Goal: Task Accomplishment & Management: Use online tool/utility

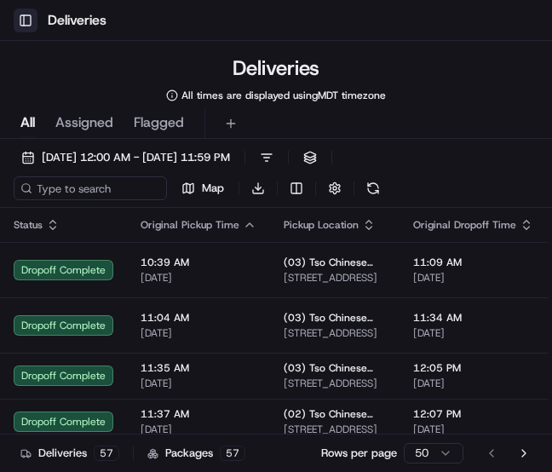
click at [21, 21] on button "Toggle Sidebar" at bounding box center [26, 21] width 24 height 24
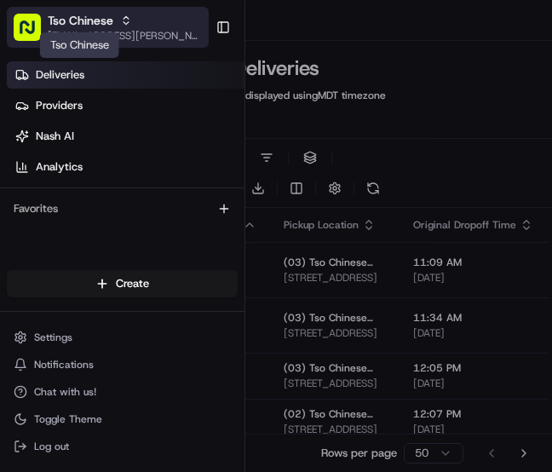
click at [49, 24] on span "Tso Chinese" at bounding box center [81, 20] width 66 height 17
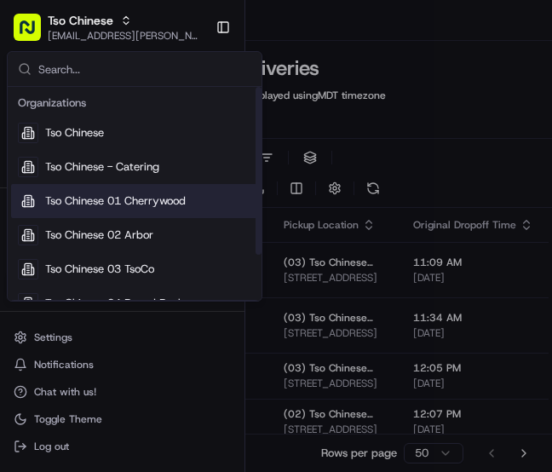
click at [101, 194] on span "Tso Chinese 01 Cherrywood" at bounding box center [115, 201] width 141 height 15
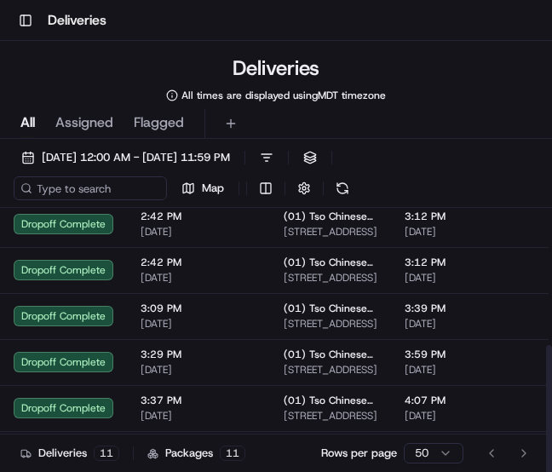
scroll to position [338, 0]
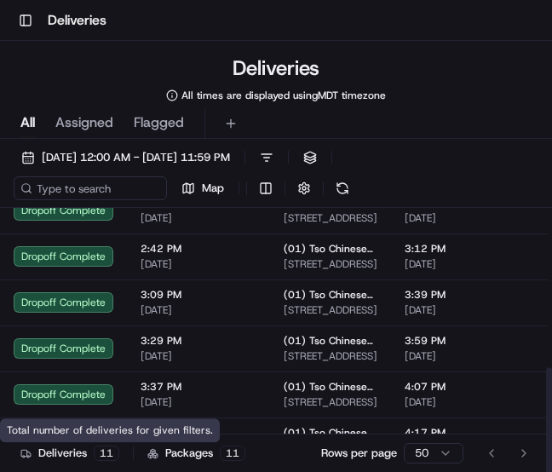
click at [55, 449] on div "Deliveries 11" at bounding box center [69, 453] width 99 height 15
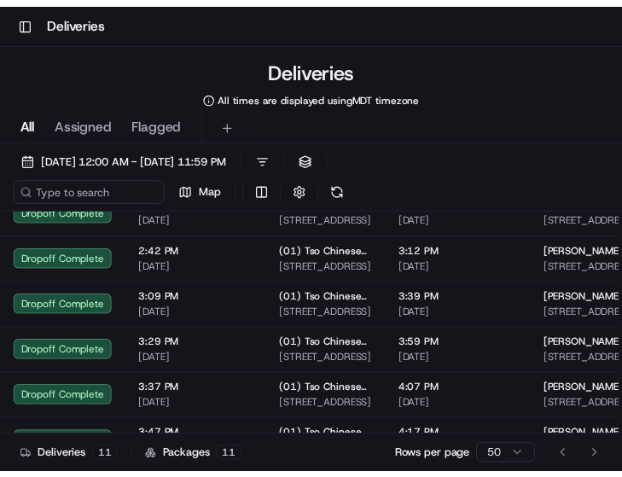
scroll to position [334, 0]
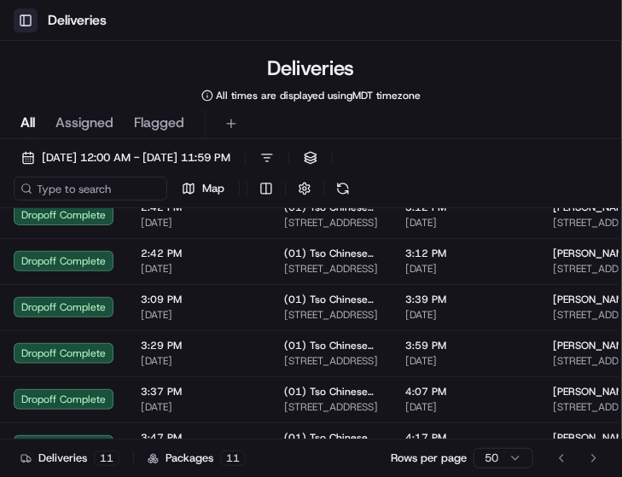
click at [24, 21] on button "Toggle Sidebar" at bounding box center [26, 21] width 24 height 24
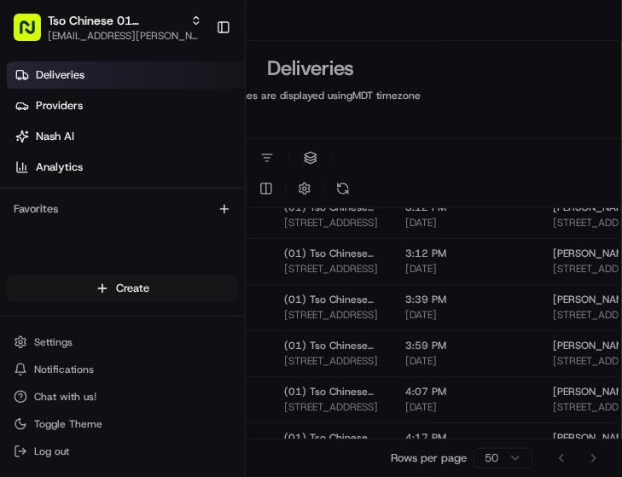
click at [82, 292] on body "Toggle Sidebar Deliveries Deliveries All times are displayed using MDT timezone…" at bounding box center [311, 238] width 622 height 477
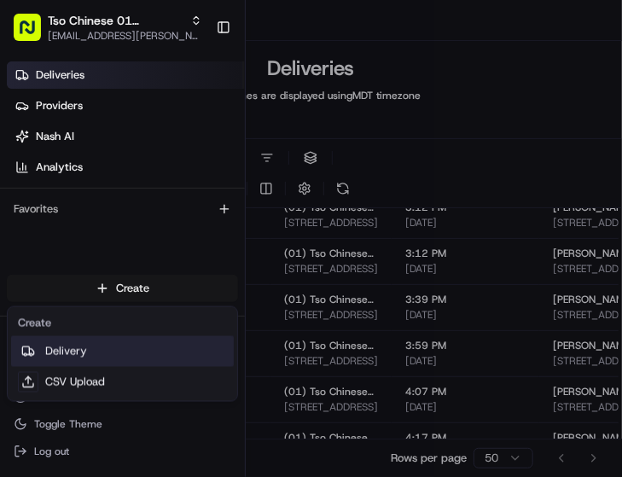
click at [90, 350] on link "Delivery" at bounding box center [122, 351] width 223 height 31
